Goal: Communication & Community: Answer question/provide support

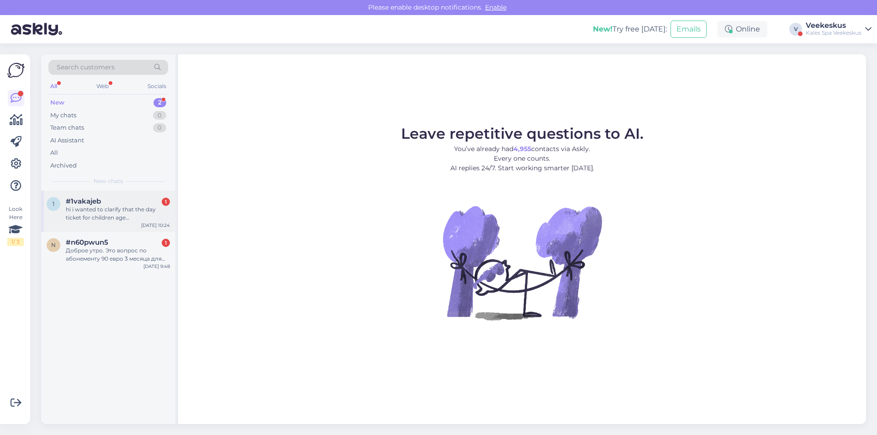
click at [95, 215] on div "hi i wanted to clarify that the day ticket for children age [DEMOGRAPHIC_DATA] …" at bounding box center [118, 214] width 104 height 16
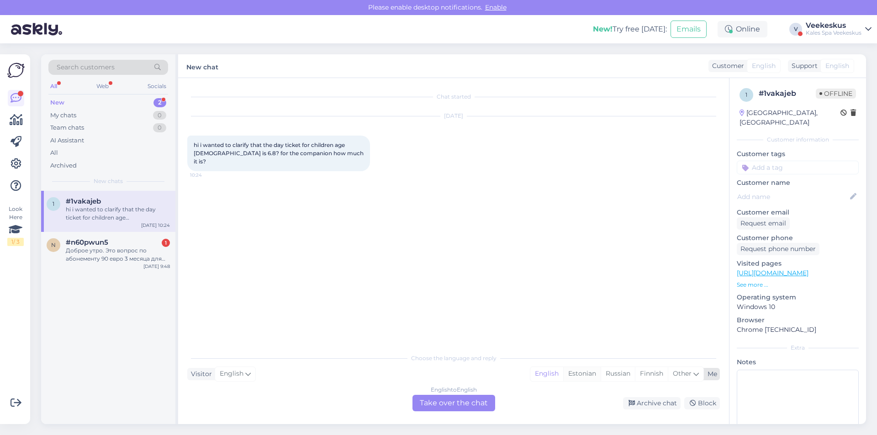
click at [582, 379] on div "Estonian" at bounding box center [581, 374] width 37 height 14
click at [452, 404] on div "English to Estonian Take over the chat" at bounding box center [453, 403] width 83 height 16
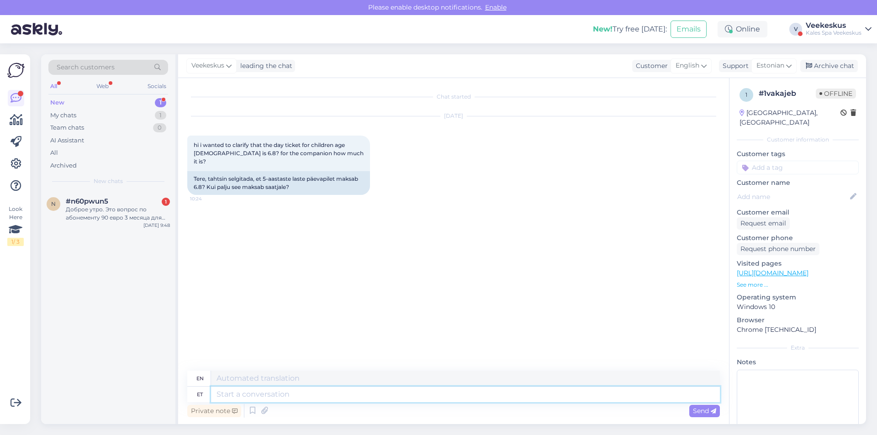
click at [291, 396] on textarea at bounding box center [465, 395] width 509 height 16
type textarea "Tere!"
type textarea "Hello"
type textarea "Tere!"
type textarea "Hello!"
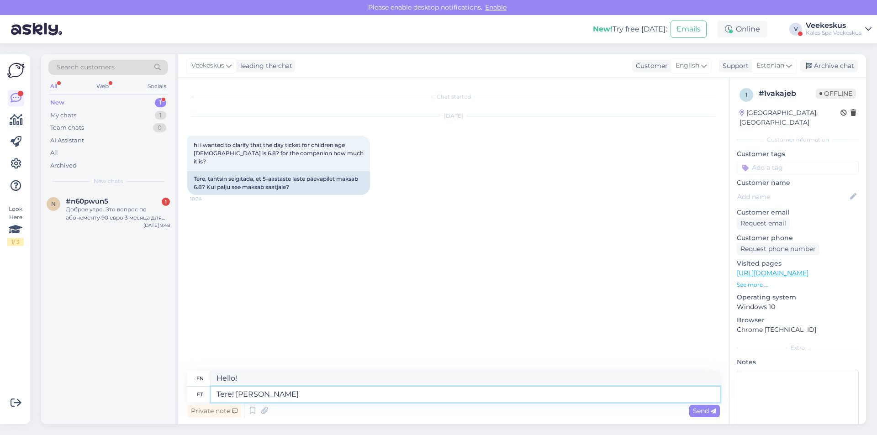
type textarea "Tere! [PERSON_NAME]"
type textarea "Hello! If"
type textarea "Tere! Kui t"
type textarea "Hello! If t"
type textarea "Tere! Kui te"
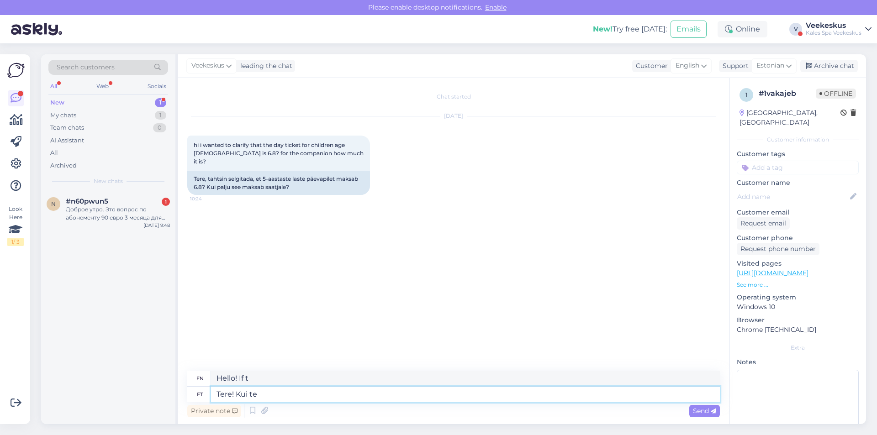
type textarea "Hello! If you"
type textarea "Tere! Kui te ise soovi"
type textarea "Hello! If you wish"
type textarea "Tere! Kui te"
type textarea "Hello! If you"
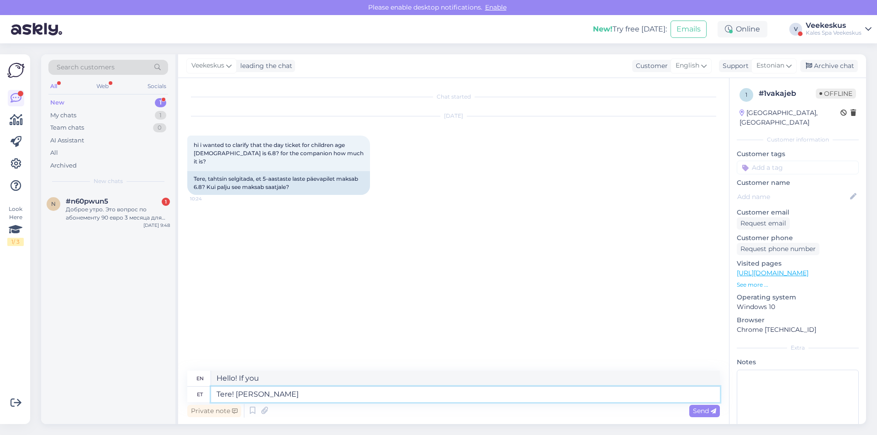
type textarea "Tere! [PERSON_NAME]"
type textarea "Hello! If"
type textarea "Tere!"
type textarea "Hello!"
click at [255, 412] on icon at bounding box center [252, 411] width 11 height 14
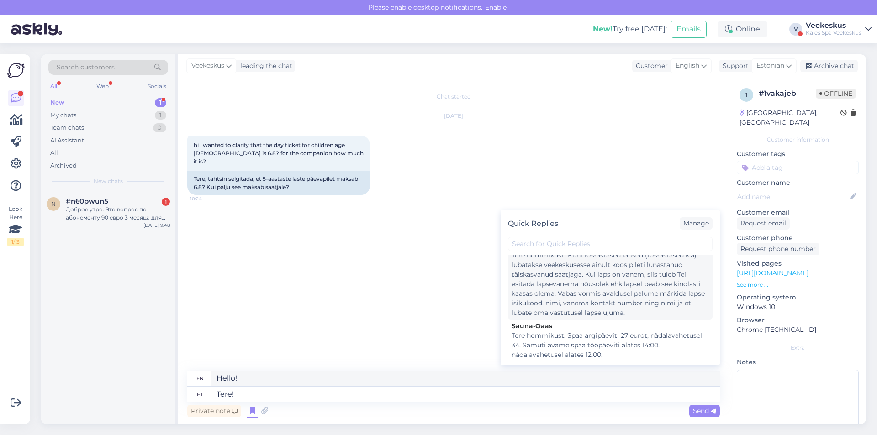
scroll to position [933, 0]
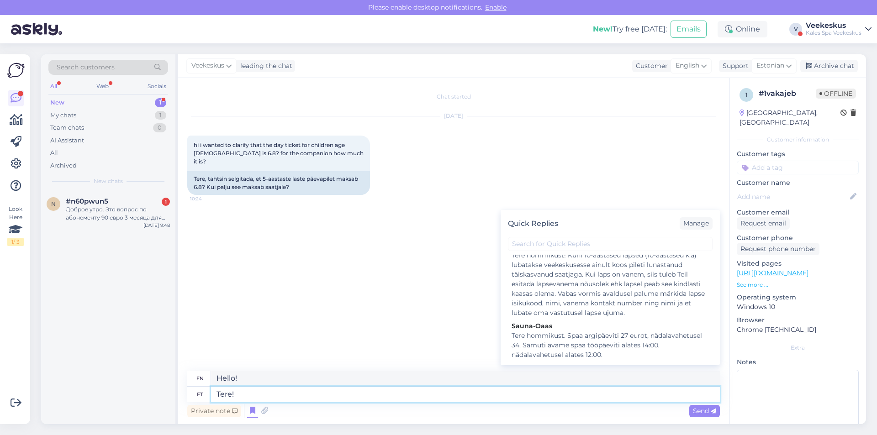
click at [271, 394] on textarea "Tere!" at bounding box center [465, 395] width 509 height 16
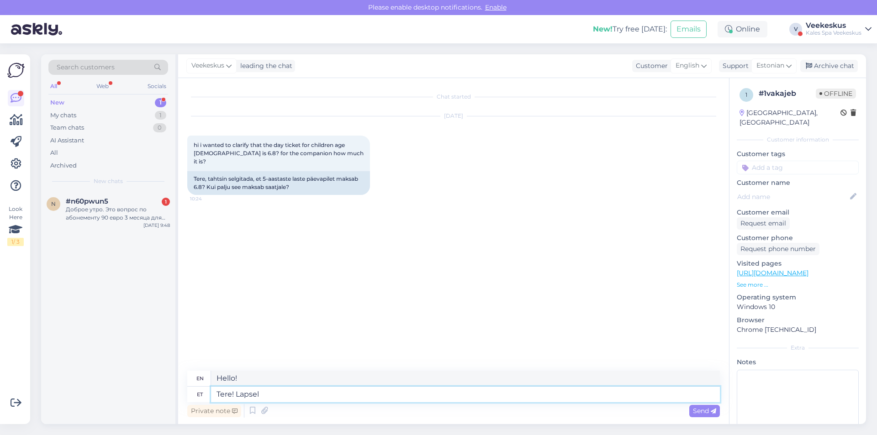
type textarea "Tere! Lapsel"
type textarea "Hello! Child"
type textarea "Tere! Lapsel"
type textarea "Hello! Child"
type textarea "Tere! Lapsed"
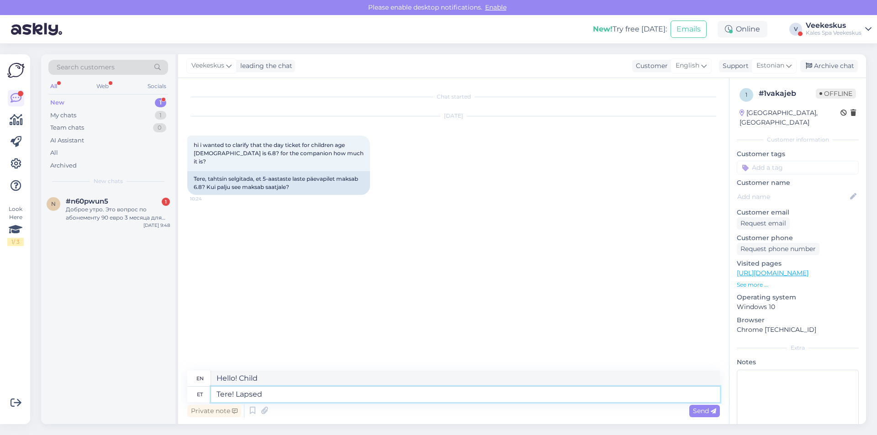
type textarea "Hello! Children"
type textarea "Tere! Lapsed"
type textarea "Hello! Children"
type textarea "Tere! Lapsed kes"
type textarea "Hello! Children who"
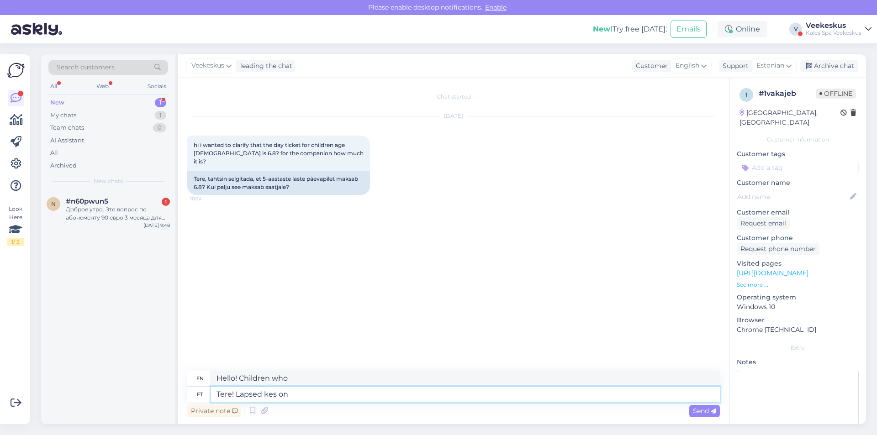
type textarea "Tere! Lapsed kes on 1"
type textarea "Hello! Children who are"
type textarea "Tere! Lapsed kes on 12"
type textarea "Hello! Children who are 12"
type textarea "Tere! Lapsed kes on 12 v"
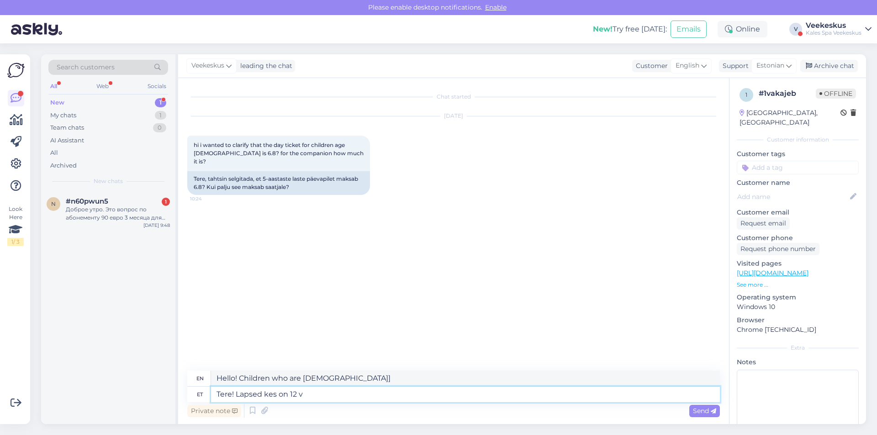
type textarea "Hello! Children who are [DEMOGRAPHIC_DATA]"
type textarea "Tere! Lapsed kes on 12 või"
type textarea "Hello! Children who are 12 or"
type textarea "Tere! Lapsed kes on 12 või noorema d"
type textarea "Hello! Children who are 12 or younger"
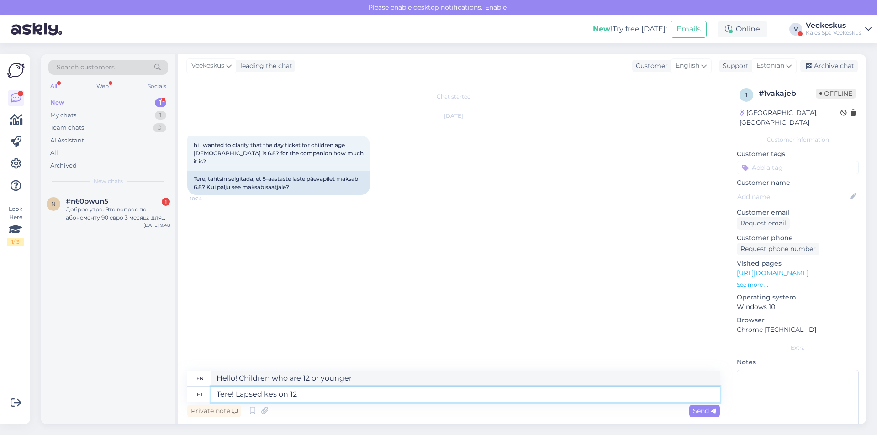
type textarea "Tere! Lapsed kes on 12"
type textarea "Hello! Children who are 12 or"
type textarea "Tere! Lapsed kes on"
type textarea "Hello! Children who are 12"
type textarea "Tere! Lapsed k"
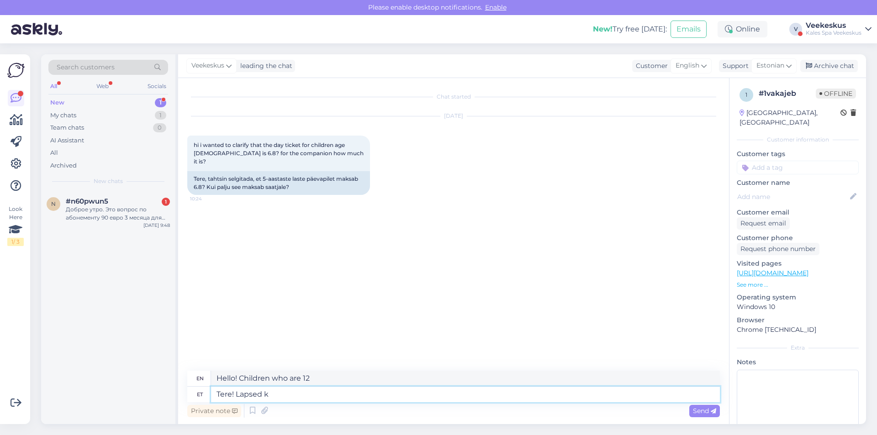
type textarea "Hello! Children who are"
type textarea "Tere! Lapsed"
type textarea "Hello! Children who"
type textarea "Tere!"
type textarea "Hello!"
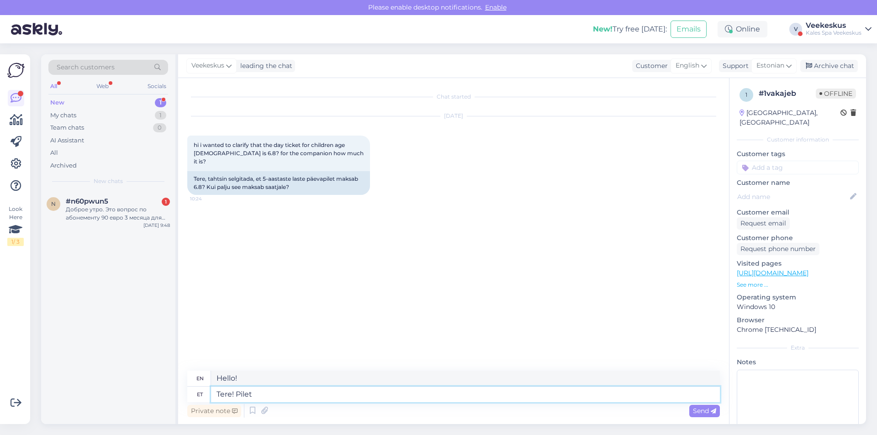
type textarea "Tere! Pilet"
type textarea "Hello! Ticket"
type textarea "Tere! Pilet t"
type textarea "Hello! Ticket t"
type textarea "Tere! Pilet täioskasvanule"
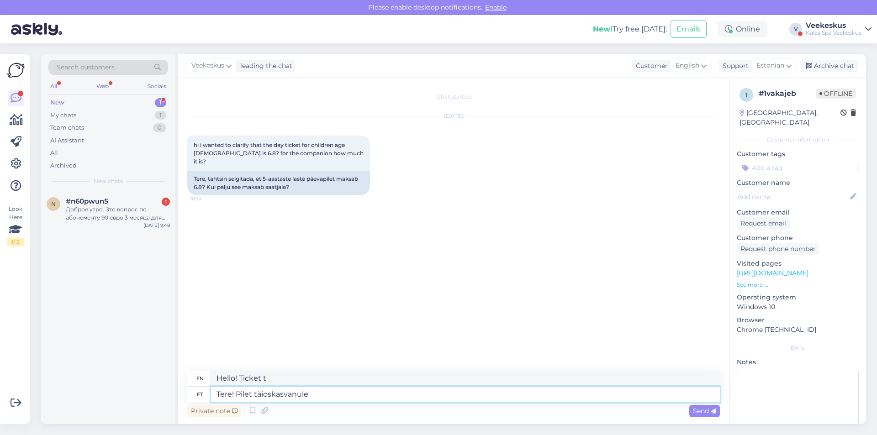
type textarea "Hello! Ticket for an adult"
click at [268, 398] on textarea "Tere! Pilet täioskasvanule" at bounding box center [465, 395] width 509 height 16
click at [309, 391] on textarea "Tere! Pilet täiskasvanule" at bounding box center [465, 395] width 509 height 16
type textarea "Tere! Pilet täiskasvanule 1,5h"
type textarea "Hello! Adult ticket 1.5"
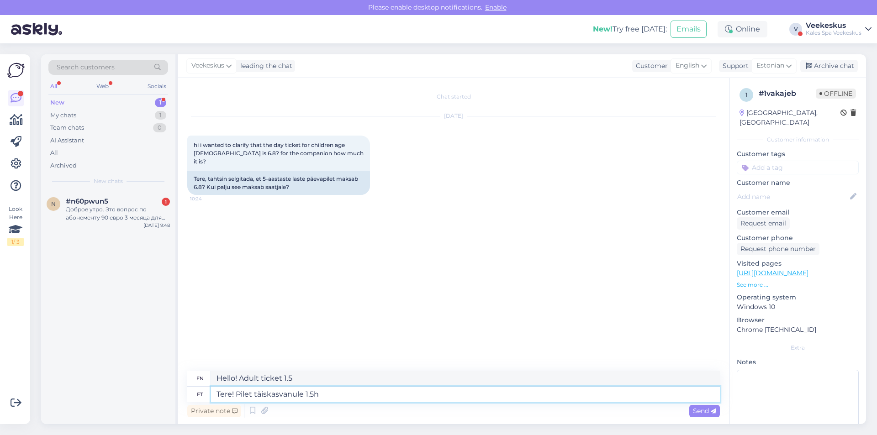
type textarea "Tere! Pilet täiskasvanule 1,5h"
type textarea "Hello! Adult ticket 1.5h"
type textarea "Tere! Pilet täiskasvanule 1,5h enne 15:00 maksab"
type textarea "Hello! Adult ticket 1.5 hours before 3:00 PM"
type textarea "Tere! Pilet täiskasvanule 1,5h enne 15:00 maksab 12"
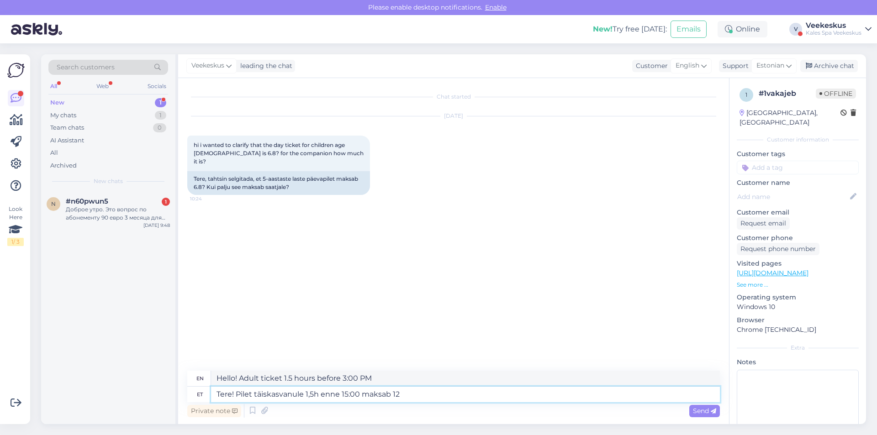
type textarea "Hello! An adult ticket 1.5 hours before 3:00 PM costs 12"
type textarea "Tere! Pilet täiskasvanule 1,5h enne 15:00 maksab 12 eurot,"
type textarea "Hello! An adult ticket 1.5 hours before 3:00 PM costs 12 euros."
type textarea "Tere! Pilet täiskasvanule 1,5h enne 15:00 maksab 12 eurot,"
type textarea "Hello! An adult ticket 1.5 hours before 3:00 PM costs 12 euros,"
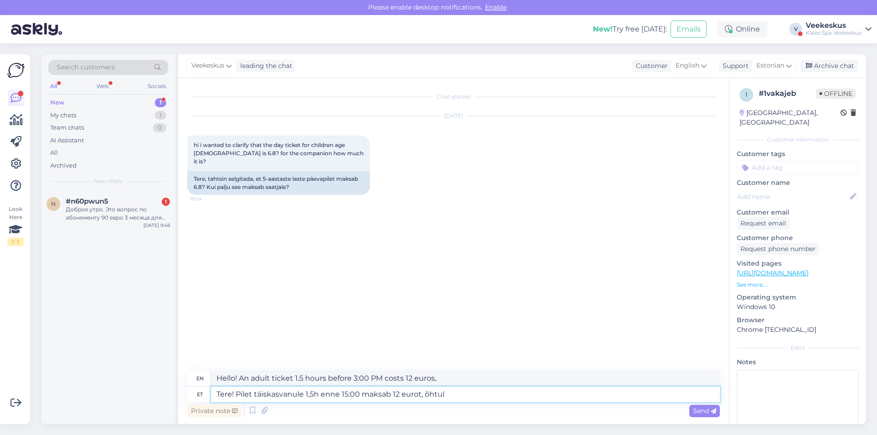
type textarea "Tere! Pilet täiskasvanule 1,5h enne 15:00 maksab 12 eurot, õhtul"
type textarea "Hello! A ticket for an adult 1.5 hours before 3:00 PM costs 12 euros, in the ev…"
type textarea "Tere! Pilet täiskasvanule 1,5h enne 15:00 maksab 12 eurot, õhtul 18"
type textarea "Hello! An adult ticket 1.5 hours before 3:00 pm costs 12 euros, in the evening …"
type textarea "Tere! Pilet täiskasvanule 1,5h enne 15:00 maksab 12 eurot, õhtul 18 eurot"
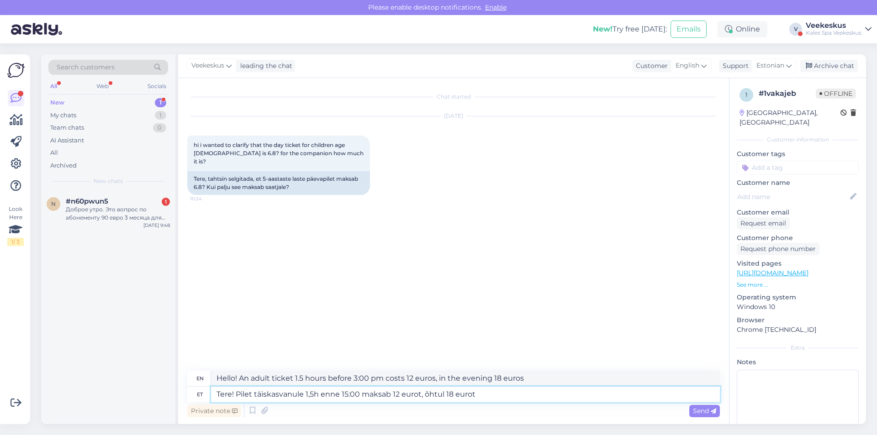
type textarea "Hello! An adult ticket 1.5 hours before 3:00 PM costs 12 euros, in the evening …"
type textarea "Tere! Pilet täiskasvanule 1,5h enne 15:00 maksab 12 eurot, õhtul 18 eurot ja"
type textarea "Hello! An adult ticket 1.5 hours before 3:00 PM costs 12 euros, in the evening …"
type textarea "Tere! Pilet täiskasvanule 1,5h enne 15:00 maksab 12 eurot, õhtul 18 eurot ja te…"
type textarea "Hello! An adult ticket 1.5 hours before 3:00 PM costs 12 euros, in the evening …"
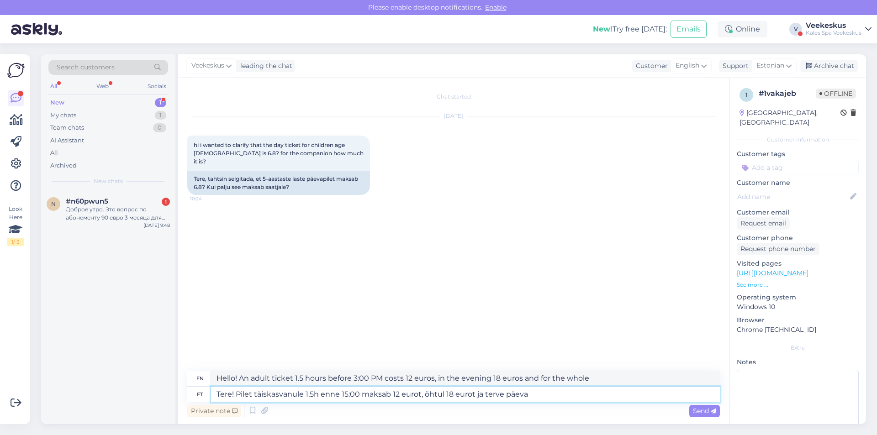
type textarea "Tere! Pilet täiskasvanule 1,5h enne 15:00 maksab 12 eurot, õhtul 18 eurot ja te…"
type textarea "Hello! An adult ticket for 1.5 hours before 3:00 pm costs 12 euros, in the even…"
type textarea "Tere! Pilet täiskasvanule 1,5h enne 15:00 maksab 12 eurot, õhtul 18 eurot ja te…"
type textarea "Hello! An adult ticket for 1.5 hours before 3:00 pm costs 12 euros, in the even…"
type textarea "Tere! Pilet täiskasvanule 1,5h enne 15:00 maksab 12 eurot, õhtul 18 eurot ja te…"
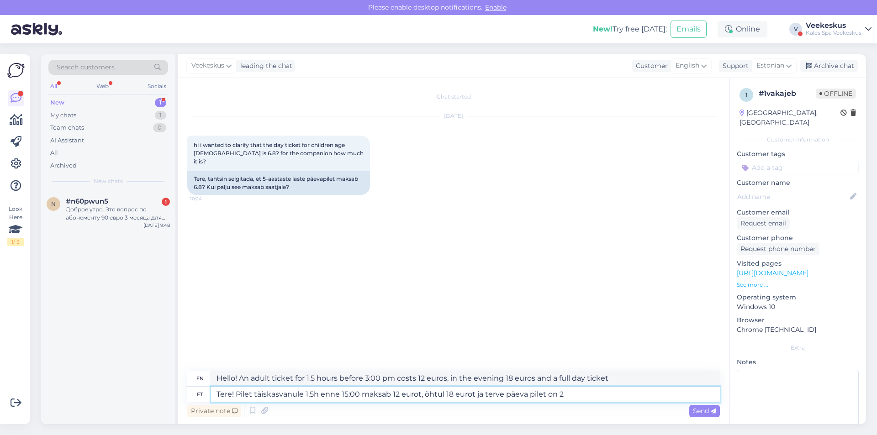
type textarea "Hello! An adult ticket for 1.5 hours before 3:00 pm costs 12 euros, in the even…"
type textarea "Tere! Pilet täiskasvanule 1,5h enne 15:00 maksab 12 eurot, õhtul 18 eurot ja te…"
type textarea "Hello! An adult ticket for 1.5 hours before 3:00 pm costs 12 euros, in the even…"
type textarea "Tere! Pilet täiskasvanule 1,5h enne 15:00 maksab 12 eurot, õhtul 18 eurot ja te…"
type textarea "Hello! An adult ticket for 1.5 hours before 3:00 PM costs 12 euros, in the even…"
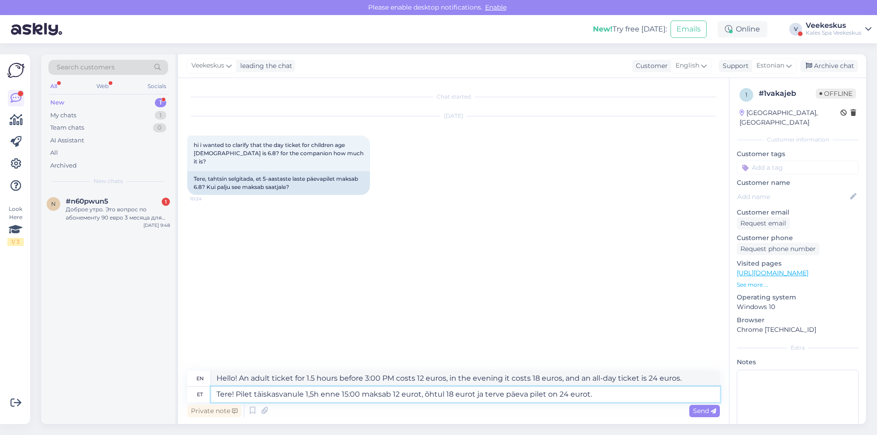
type textarea "Tere! Pilet täiskasvanule 1,5h enne 15:00 maksab 12 eurot, õhtul 18 eurot ja te…"
click at [700, 409] on span "Send" at bounding box center [704, 411] width 23 height 8
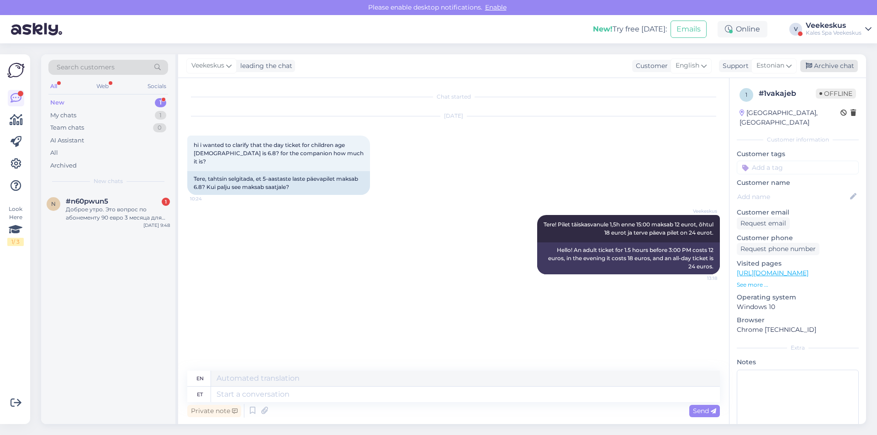
click at [820, 63] on div "Archive chat" at bounding box center [829, 66] width 58 height 12
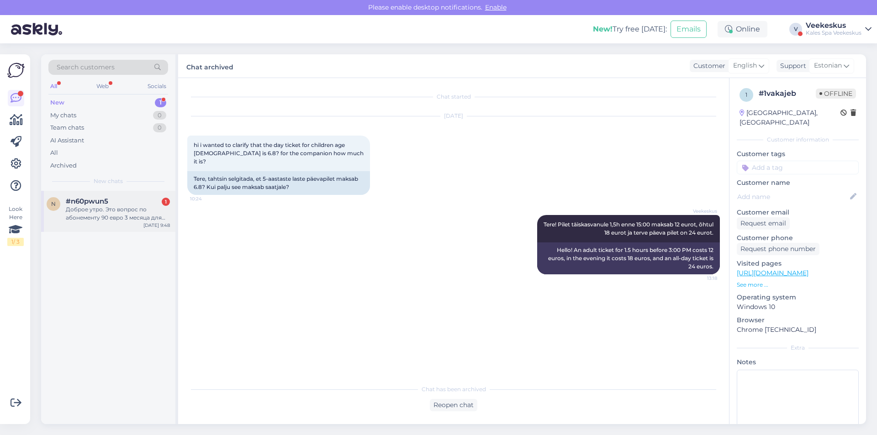
click at [121, 206] on div "Доброе утро. Это вопрос по абонементу 90 евро 3 месяца для тренировок в маленьк…" at bounding box center [118, 214] width 104 height 16
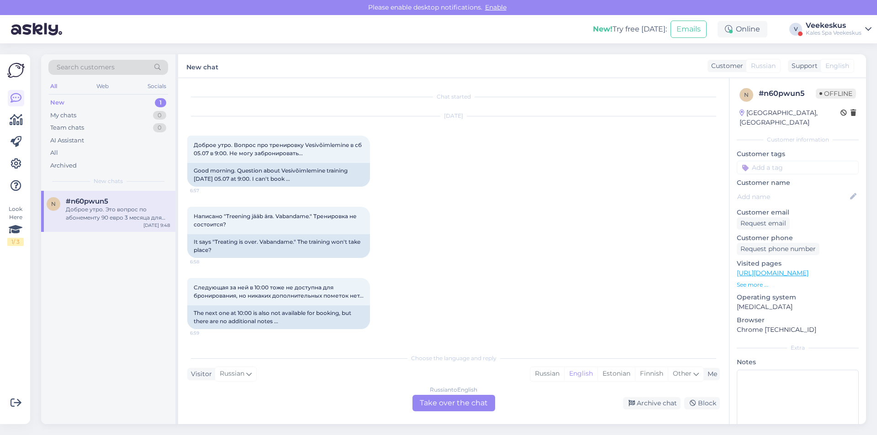
scroll to position [184, 0]
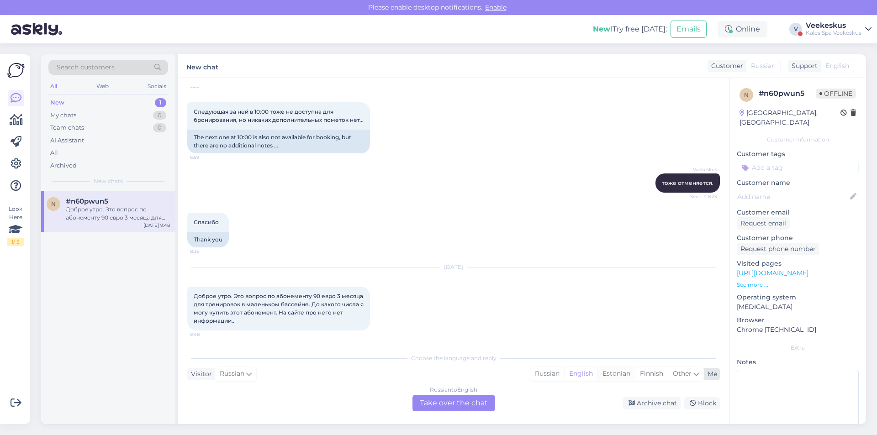
click at [622, 376] on div "Estonian" at bounding box center [615, 374] width 37 height 14
click at [454, 406] on div "Russian to Estonian Take over the chat" at bounding box center [453, 403] width 83 height 16
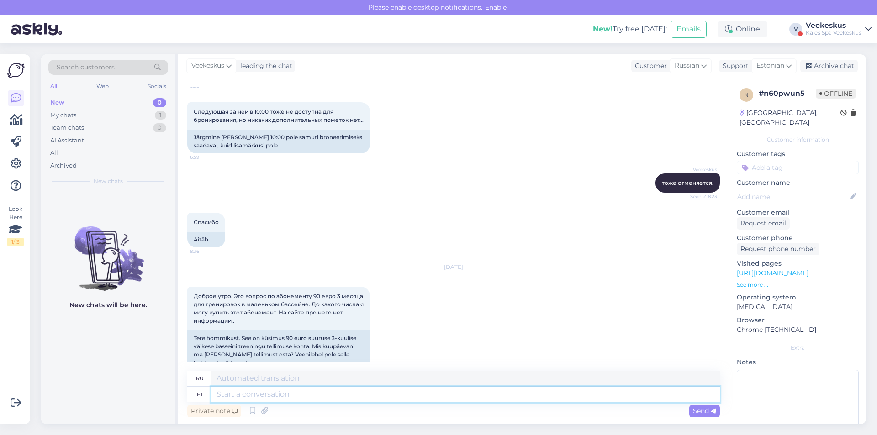
click at [259, 402] on textarea at bounding box center [465, 395] width 509 height 16
type textarea "Tere!"
type textarea "Привет!"
type textarea "Tere! Kas"
type textarea "Привет! Это"
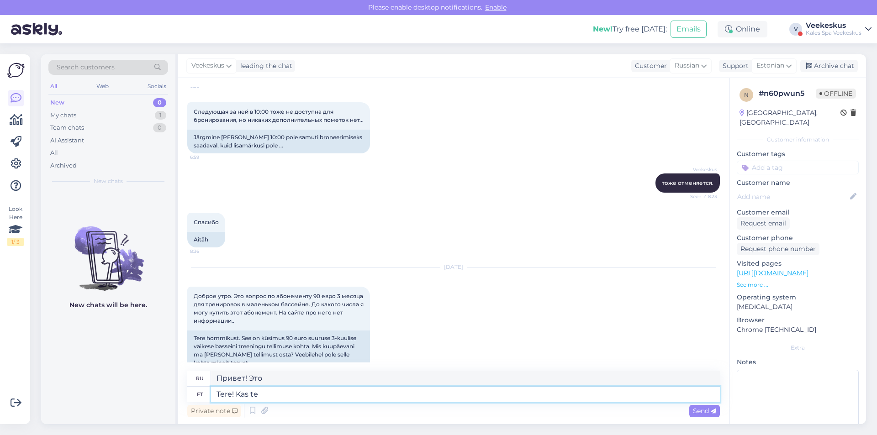
type textarea "Tere! Kas te"
type textarea "Привет! Ты?"
type textarea "Tere! Kas te võiksite"
type textarea "Здравствуйте! Не могли бы вы"
type textarea "Tere! Kas te võiksite palun lähemlt"
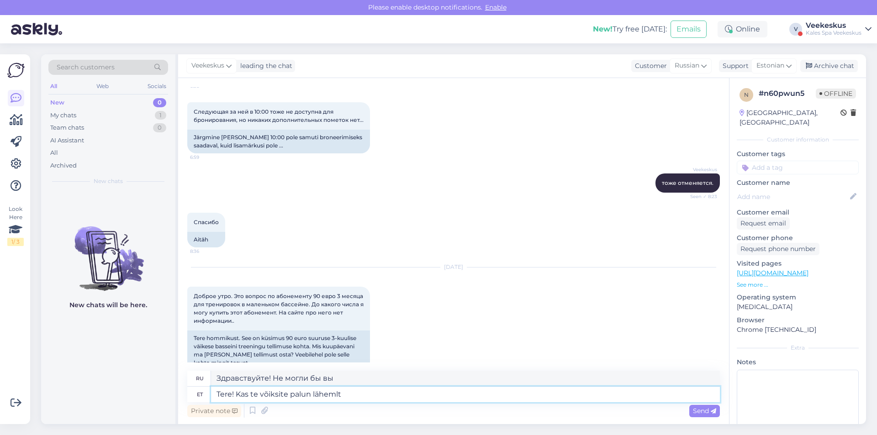
type textarea "Здравствуйте! Не могли бы вы рассказать подробнее?"
type textarea "Tere! Kas te võiksite palun lähem"
type textarea "Здравствуйте! Не могли бы вы подойти поближе?"
type textarea "Tere! Kas te võiksite palun lähemalt r"
type textarea "Здравствуйте! Не могли бы вы рассказать подробнее?"
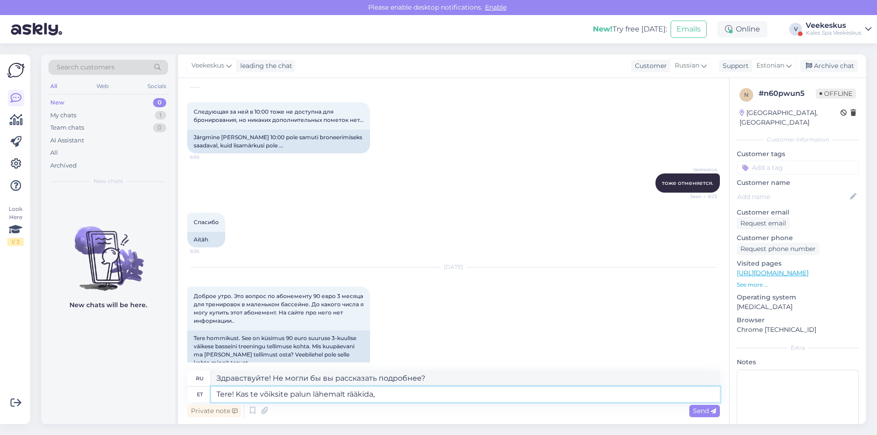
type textarea "Tere! Kas te võiksite palun lähemalt rääkida,"
type textarea "Здравствуйте! Не могли бы вы рассказать мне об этом поподробнее?"
type textarea "Tere! Kas te võiksite palun lähemalt rääkida, mis"
type textarea "Здравствуйте! Не могли бы вы рассказать мне поподробнее о том, что"
click at [417, 340] on div "[DATE] Доброе утро. Это вопрос по абонементу 90 евро 3 месяца для тренировок в …" at bounding box center [453, 319] width 533 height 123
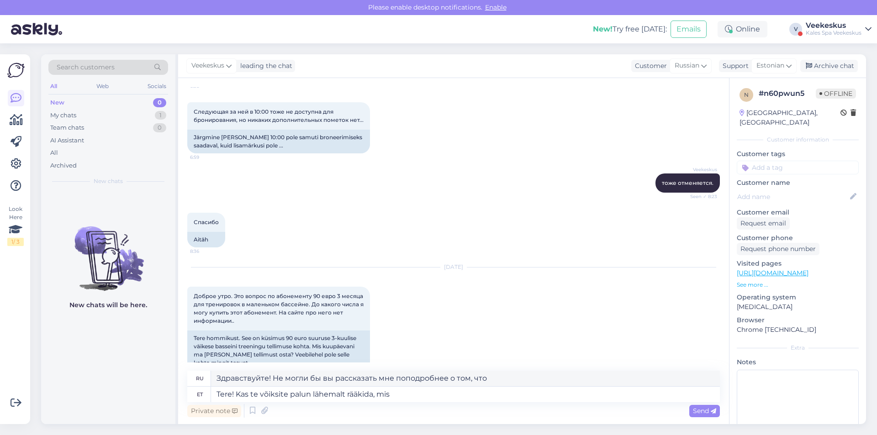
scroll to position [202, 0]
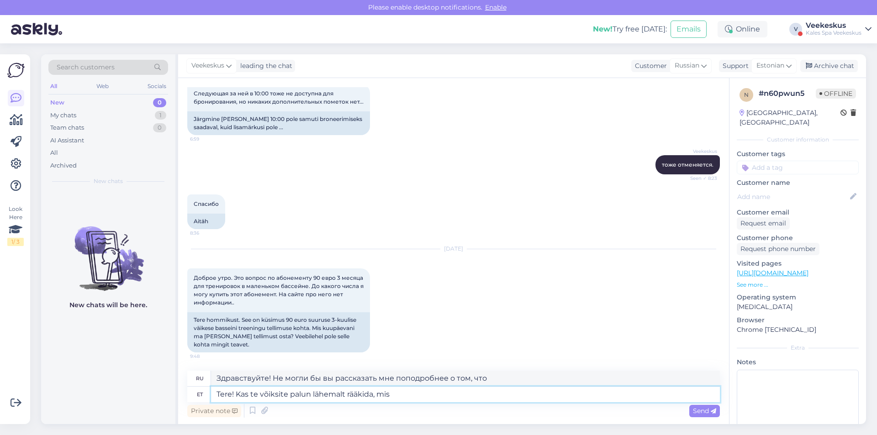
click at [418, 395] on textarea "Tere! Kas te võiksite palun lähemalt rääkida, mis" at bounding box center [465, 395] width 509 height 16
type textarea "Tere! Kas te võiksite palun lähemalt rääkida, mis periooditee"
type textarea "Здравствуйте! Не могли бы вы подробнее рассказать о том, что такое «периодическ…"
type textarea "Tere! Kas te võiksite palun lähemalt rääkida, mis periooditeenus"
type textarea "Здравствуйте! Не могли бы вы подробнее рассказать о периоде обслуживания?"
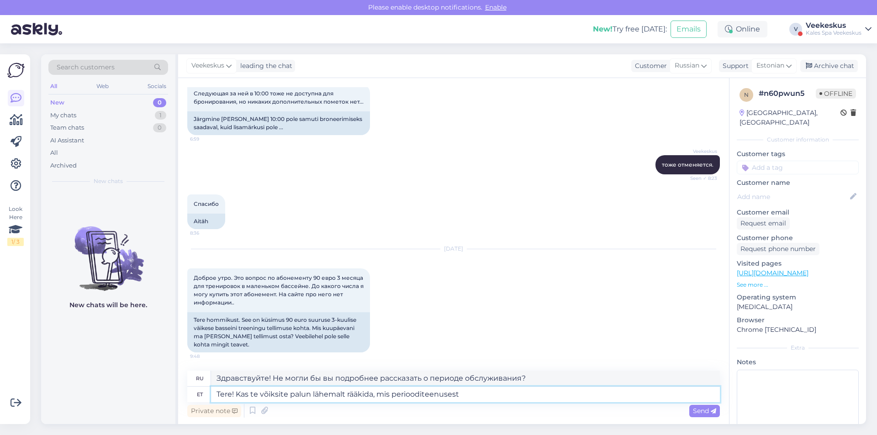
type textarea "Tere! Kas te võiksite palun lähemalt rääkida, mis periooditeenusest"
type textarea "Здравствуйте! Не могли бы вы подробнее рассказать об услуге «менструальный цикл…"
type textarea "Tere! Kas te võiksite palun lähemalt rääkida, mis periooditeenusest te"
type textarea "Здравствуйте! Не могли бы вы подробнее рассказать, о каком именно периоде обслу…"
type textarea "Tere! Kas te võiksite palun lähemalt rääkida, mis periooditeenusest te räägite …"
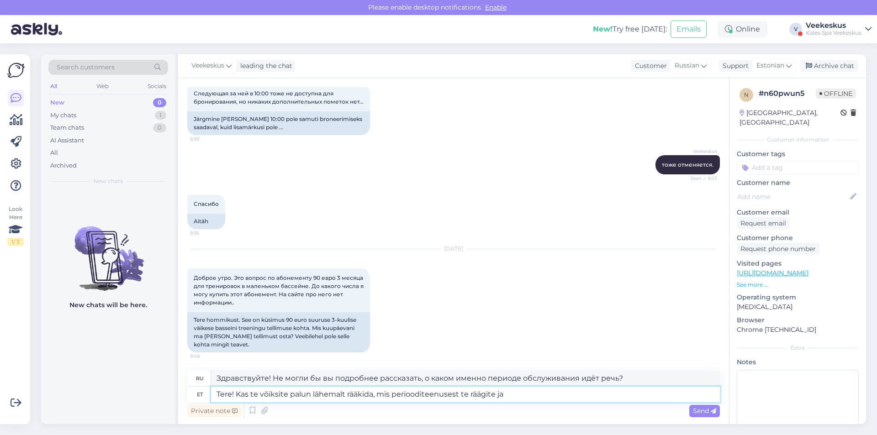
type textarea "Здравствуйте! Не могли бы вы подробнее рассказать о каком периоде обслуживания …"
type textarea "Tere! Kas te võiksite palun lähemalt rääkida, mis periooditeenusest te räägite …"
type textarea "Здравствуйте! Не могли бы вы подробнее рассказать, о каком периоде обслуживания…"
type textarea "Tere! Kas te võiksite palun lähemalt rääkida, mis periooditeenusest te räägite …"
type textarea "Здравствуйте! Не могли бы вы подробнее рассказать, о каком именно периоде служб…"
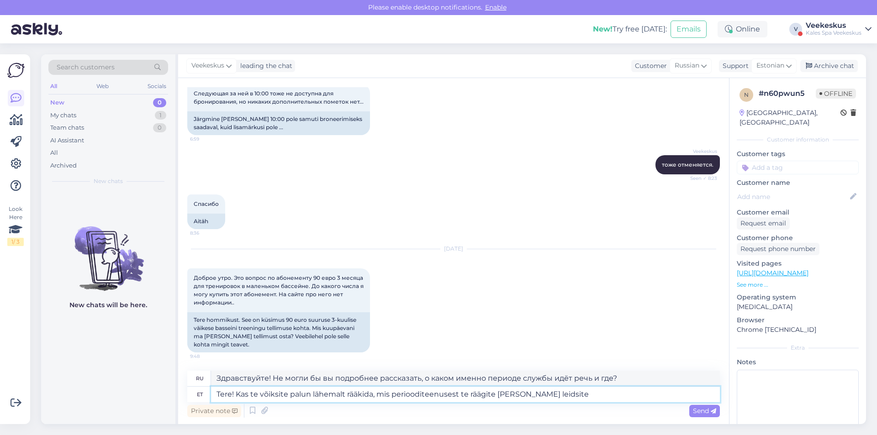
type textarea "Tere! Kas te võiksite palun lähemalt rääkida, mis periooditeenusest te räägite …"
type textarea "Здравствуйте! Не могли бы вы подробнее рассказать, о каком именно периоде идёт …"
type textarea "Tere! Kas te võiksite palun lähemalt rääkida, mis periooditeenusest te räägite …"
type textarea "Здравствуйте! Не могли бы вы подробнее рассказать, о каком именно периоде служб…"
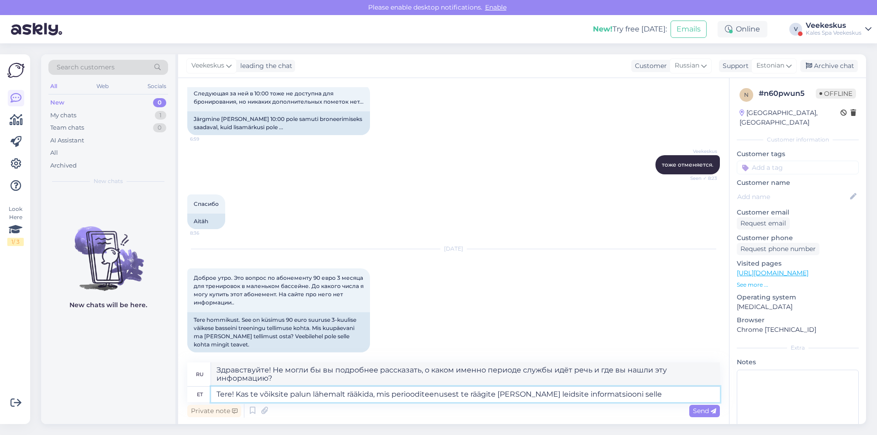
type textarea "Tere! Kas te võiksite palun lähemalt rääkida, mis periooditeenusest te räägite …"
type textarea "Здравствуйте! Не могли бы вы подробнее рассказать, о каком именно периоде служб…"
type textarea "Tere! Kas te võiksite palun lähemalt rääkida, mis periooditeenusest te räägite …"
type textarea "Здравствуйте! Не могли бы вы подробнее рассказать, о каком именно периоде служб…"
drag, startPoint x: 422, startPoint y: 394, endPoint x: 394, endPoint y: 406, distance: 30.3
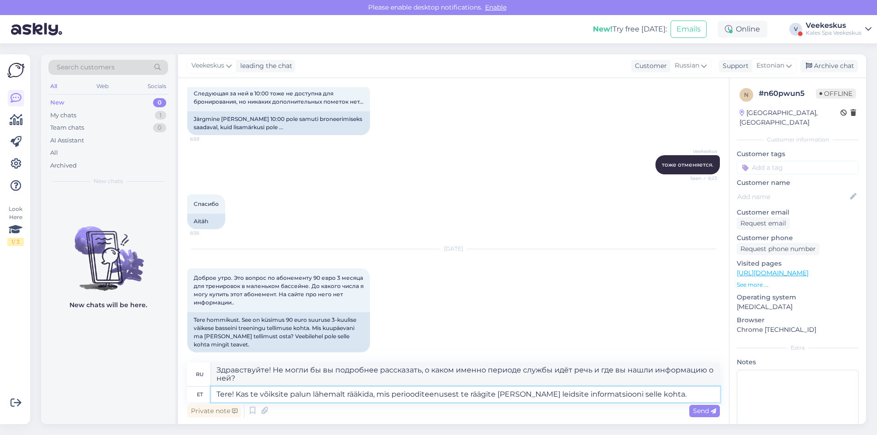
click at [394, 406] on div "ru Здравствуйте! Не могли бы вы подробнее рассказать, о каком именно периоде сл…" at bounding box center [453, 391] width 533 height 57
type textarea "Tere! Kas te võiksite palun lähemalt rääkida, mis teenusest te räägite ja kus l…"
type textarea "Здравствуйте! Не могли бы вы подробнее рассказать, о какой услуге идёт речь и г…"
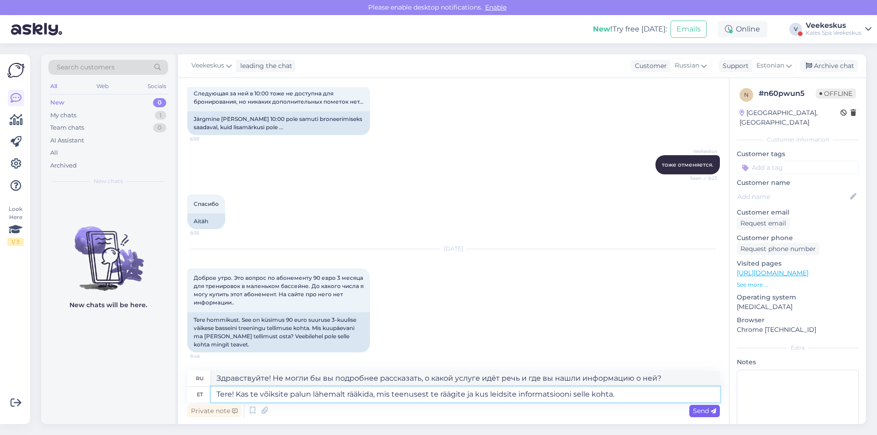
type textarea "Tere! Kas te võiksite palun lähemalt rääkida, mis teenusest te räägite ja kus l…"
click at [695, 406] on div "Send" at bounding box center [704, 411] width 31 height 12
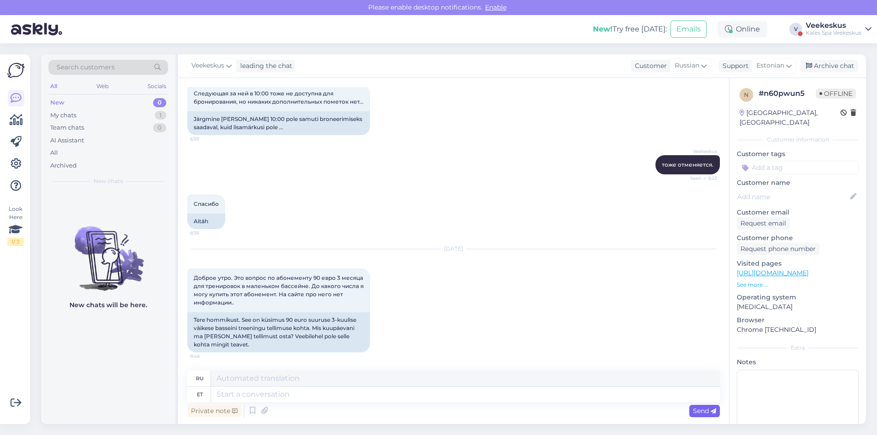
scroll to position [282, 0]
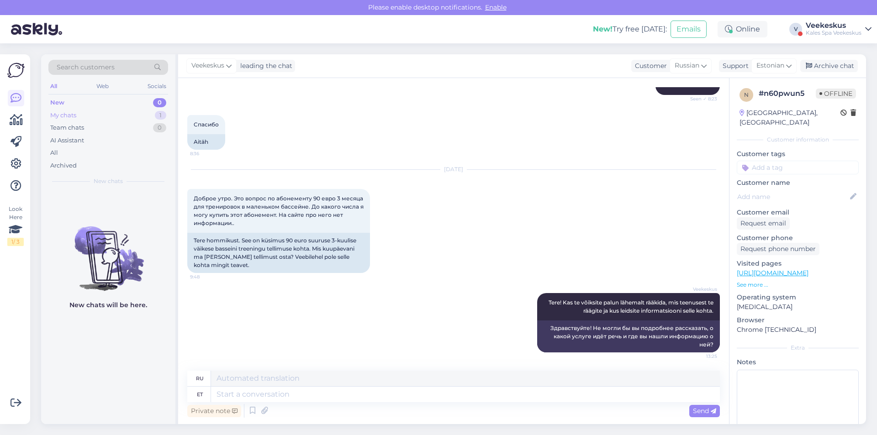
click at [133, 116] on div "My chats 1" at bounding box center [108, 115] width 120 height 13
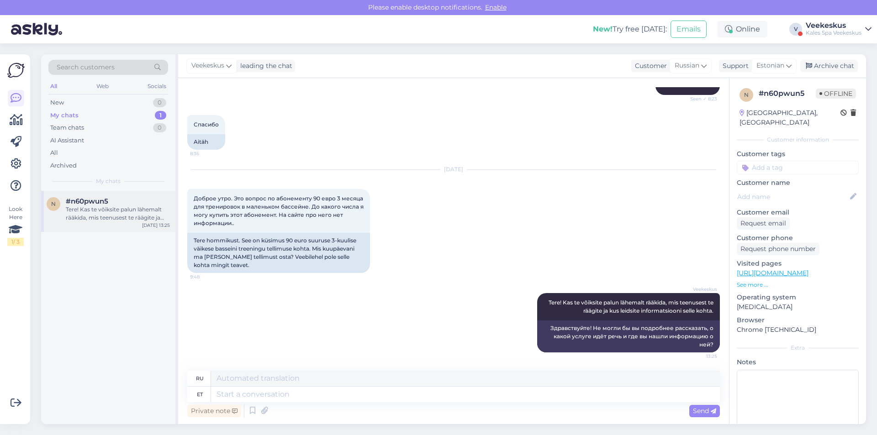
click at [113, 206] on div "Tere! Kas te võiksite palun lähemalt rääkida, mis teenusest te räägite ja kus l…" at bounding box center [118, 214] width 104 height 16
click at [135, 114] on div "My chats 1" at bounding box center [108, 115] width 120 height 13
click at [147, 212] on div "Tere! Kas te võiksite palun lähemalt rääkida, mis teenusest te räägite ja kus l…" at bounding box center [118, 214] width 104 height 16
click at [145, 100] on div "New 1" at bounding box center [108, 102] width 120 height 13
click at [141, 225] on div "1 #1syahz7k 1 Tere,tuleks kolmeaastasega teile esimest korda külla (peaaegu nel…" at bounding box center [108, 211] width 134 height 41
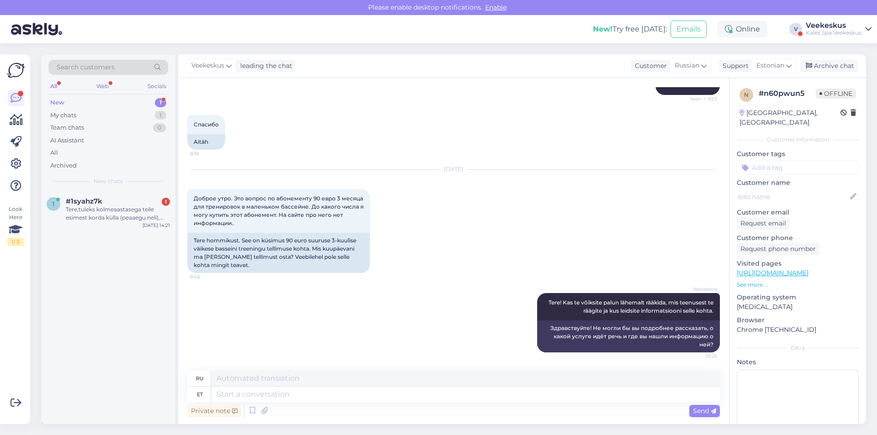
scroll to position [0, 0]
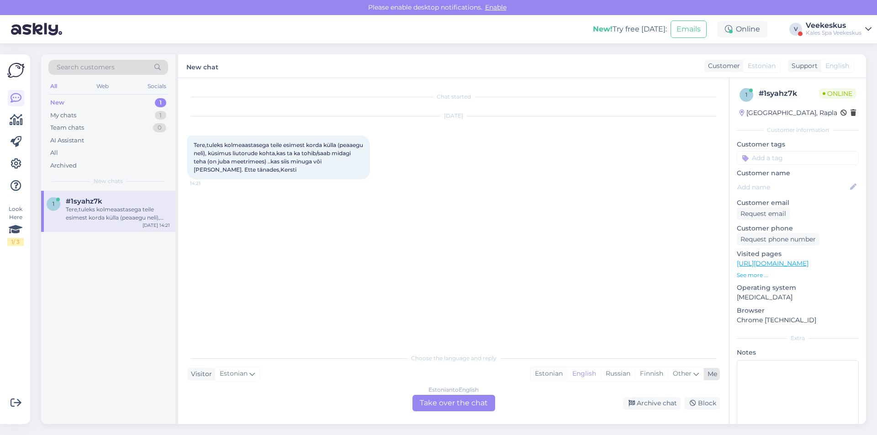
click at [543, 377] on div "Estonian" at bounding box center [548, 374] width 37 height 14
click at [475, 401] on div "Estonian to Estonian Take over the chat" at bounding box center [453, 403] width 83 height 16
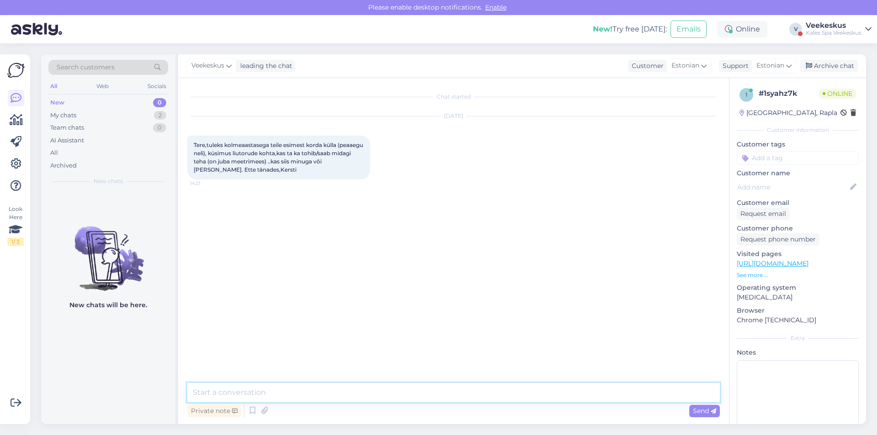
click at [326, 391] on textarea at bounding box center [453, 392] width 533 height 19
type textarea "Tere! Liutorusid saab laps kastada kui ta on vähealt 1m pikk. Soovi korral võib…"
click at [698, 413] on span "Send" at bounding box center [704, 411] width 23 height 8
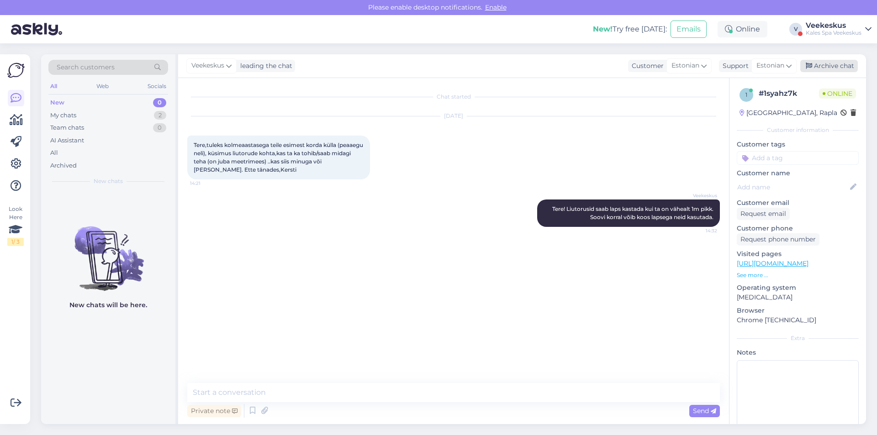
click at [849, 70] on div "Archive chat" at bounding box center [829, 66] width 58 height 12
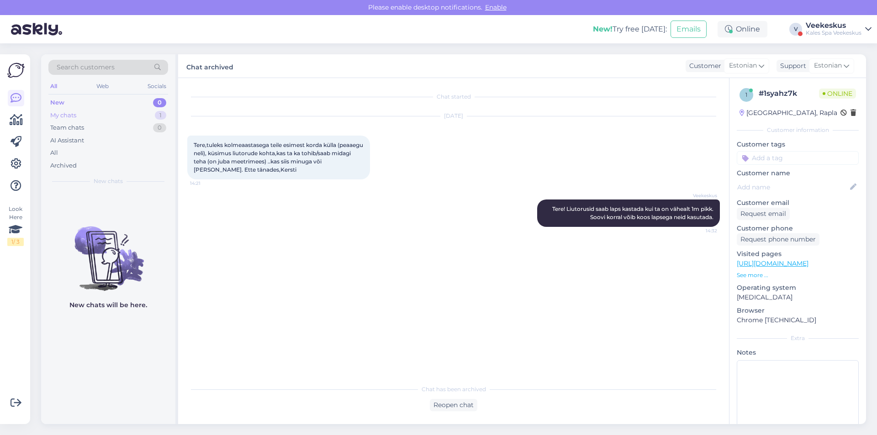
click at [128, 115] on div "My chats 1" at bounding box center [108, 115] width 120 height 13
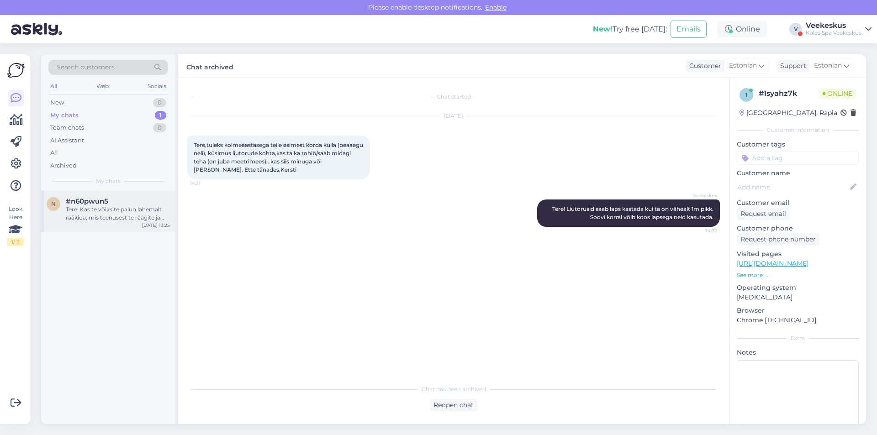
click at [131, 221] on div "Tere! Kas te võiksite palun lähemalt rääkida, mis teenusest te räägite ja kus l…" at bounding box center [118, 214] width 104 height 16
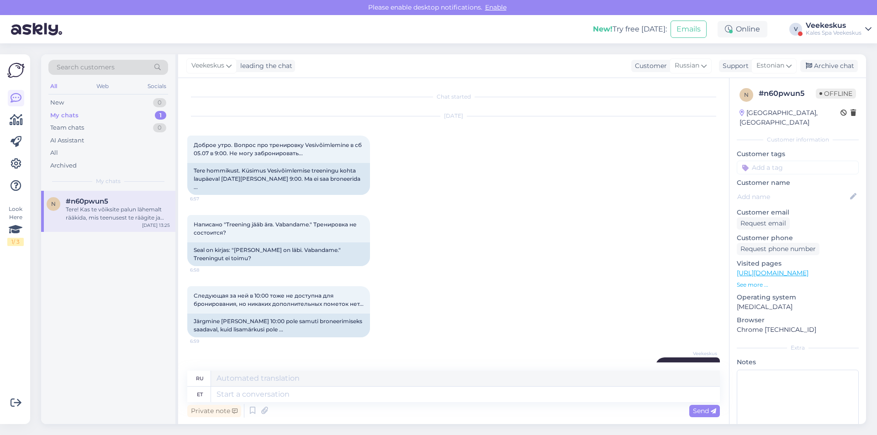
scroll to position [282, 0]
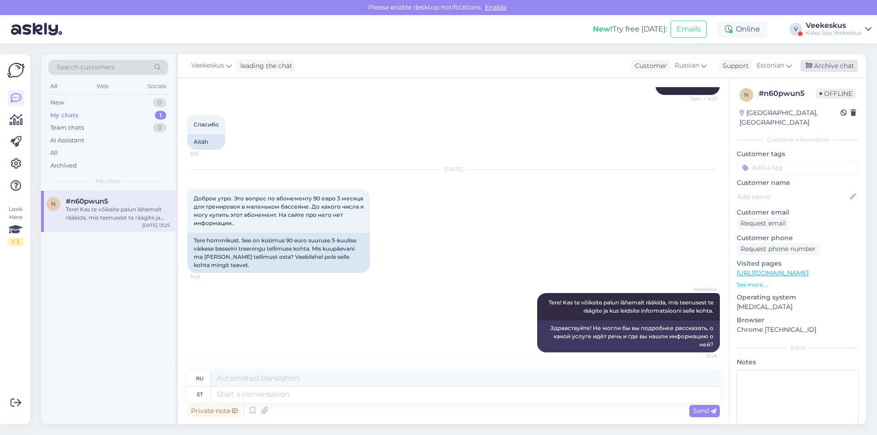
click at [830, 69] on div "Archive chat" at bounding box center [829, 66] width 58 height 12
